Goal: Find specific page/section: Find specific page/section

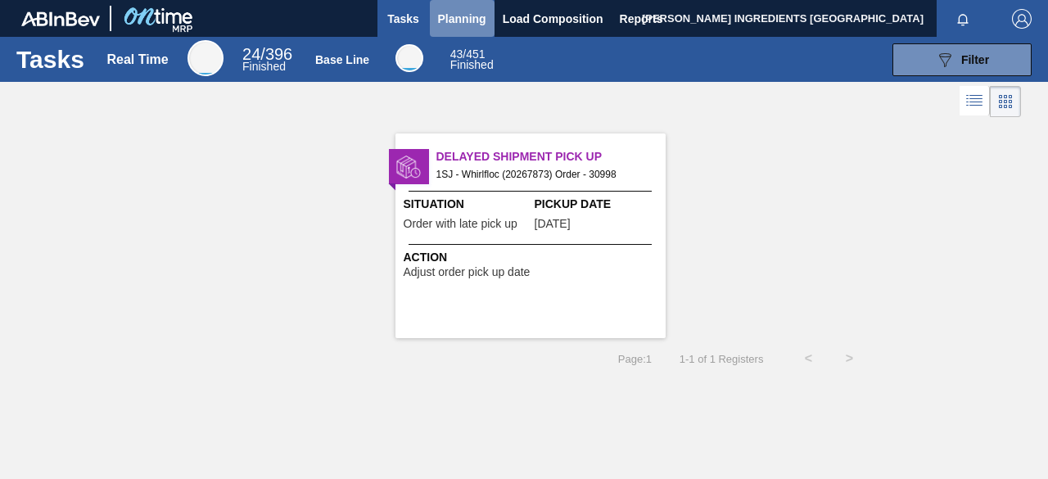
click at [472, 16] on span "Planning" at bounding box center [462, 19] width 48 height 20
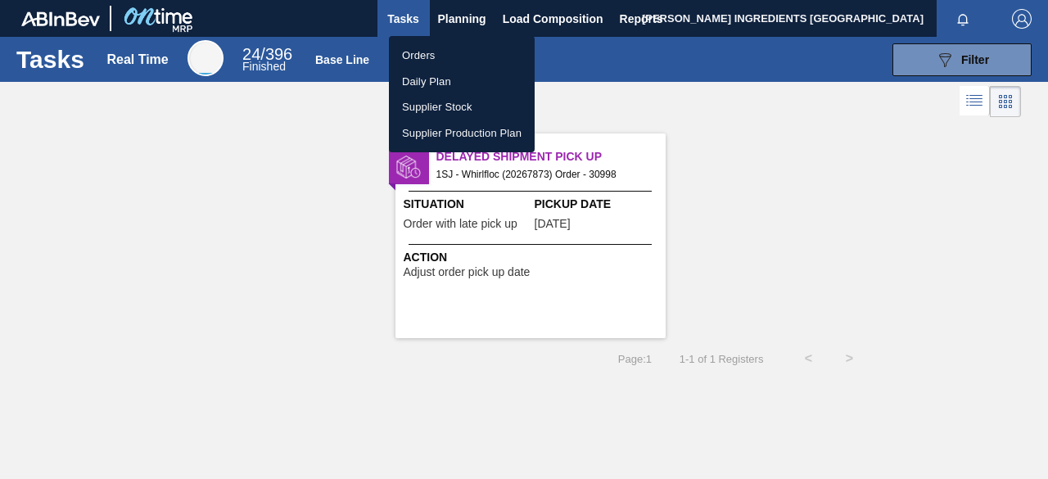
drag, startPoint x: 793, startPoint y: 163, endPoint x: 1047, endPoint y: 180, distance: 255.2
click at [817, 175] on div at bounding box center [524, 239] width 1048 height 479
